Goal: Find specific page/section: Find specific page/section

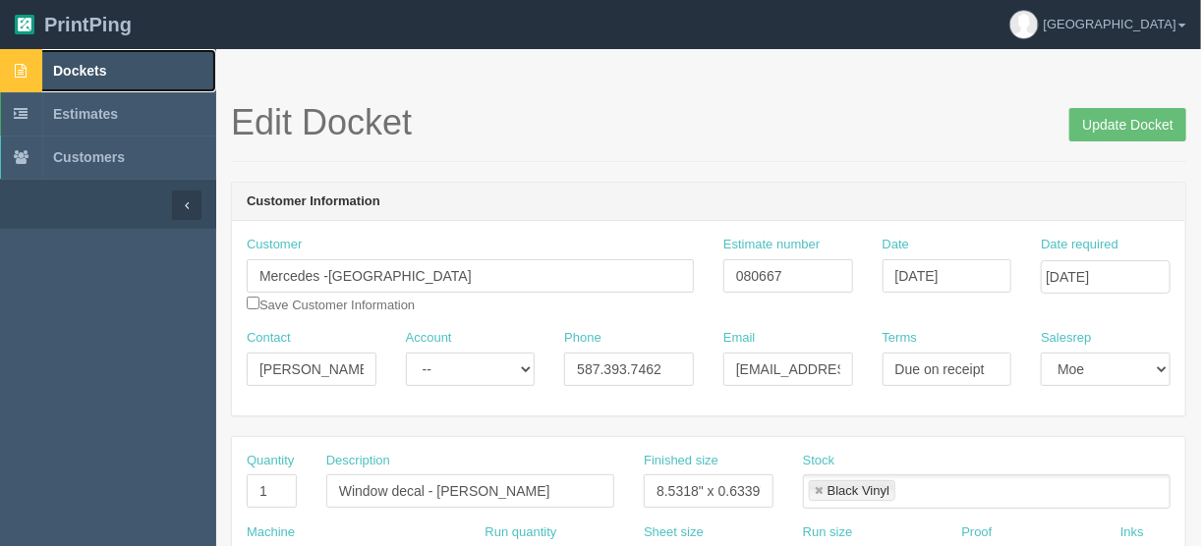
click at [81, 69] on span "Dockets" at bounding box center [79, 71] width 53 height 16
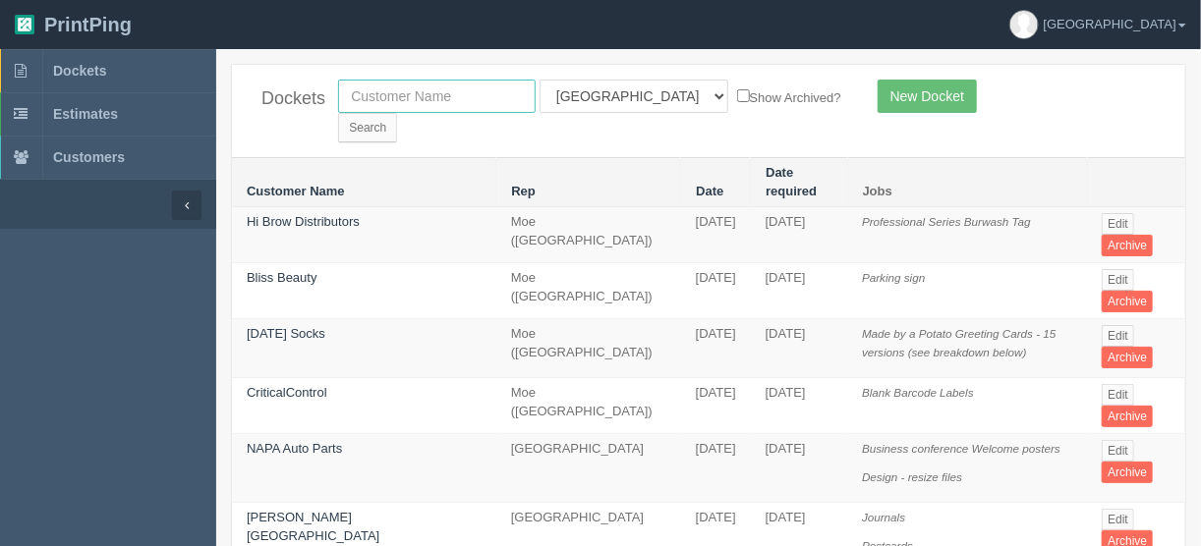
click at [376, 89] on input "text" at bounding box center [436, 96] width 197 height 33
click at [464, 95] on input "text" at bounding box center [436, 96] width 197 height 33
type input "umbrella"
click at [397, 113] on input "Search" at bounding box center [367, 127] width 59 height 29
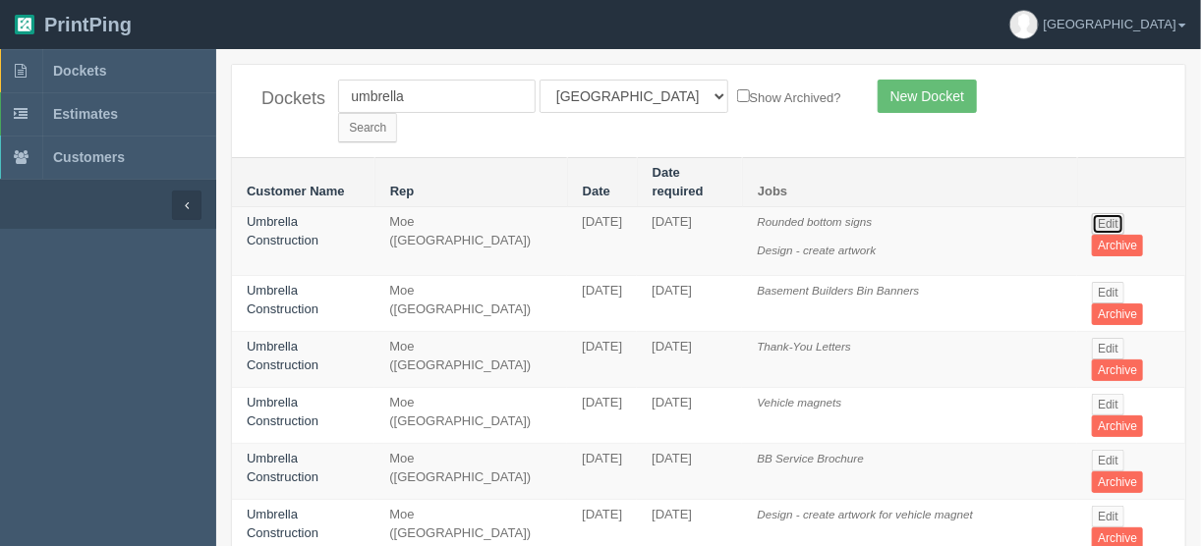
click at [1107, 213] on link "Edit" at bounding box center [1108, 224] width 32 height 22
